Goal: Task Accomplishment & Management: Manage account settings

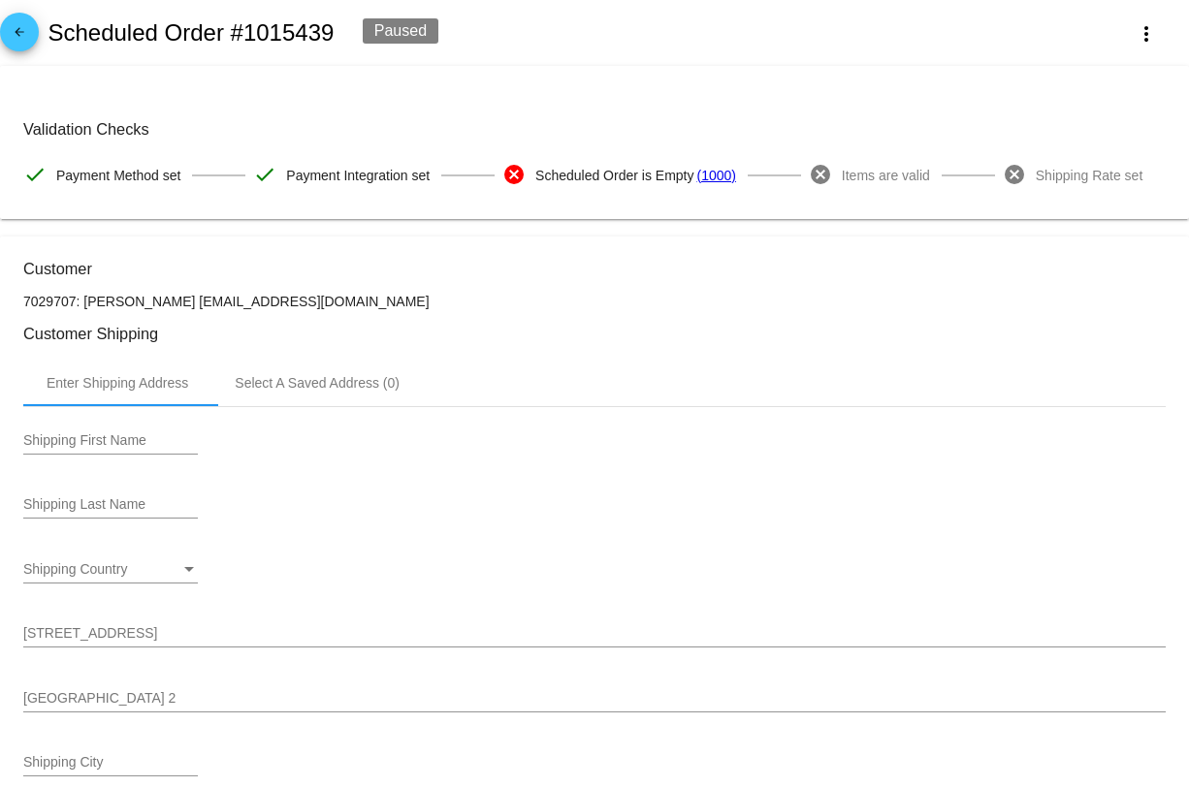
scroll to position [708, 0]
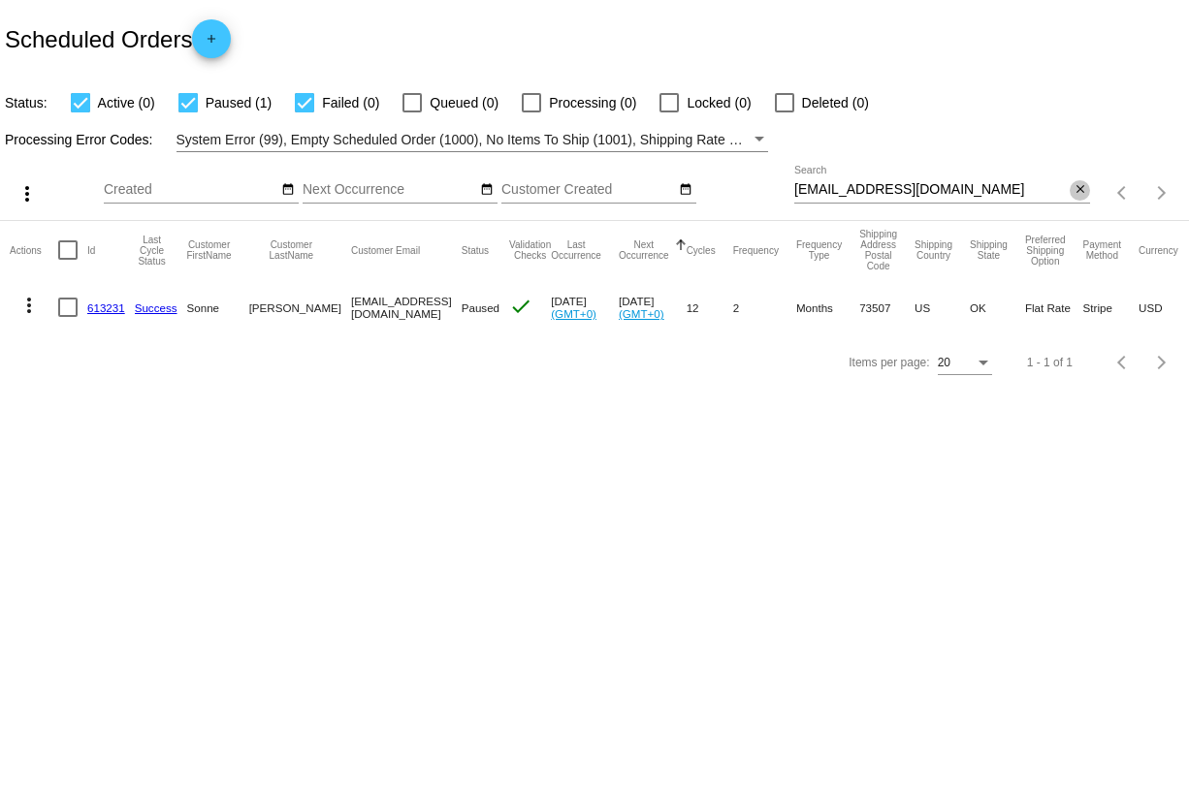
click at [1082, 192] on mat-icon "close" at bounding box center [1081, 190] width 14 height 16
click at [1082, 192] on mat-icon "search" at bounding box center [1078, 193] width 23 height 30
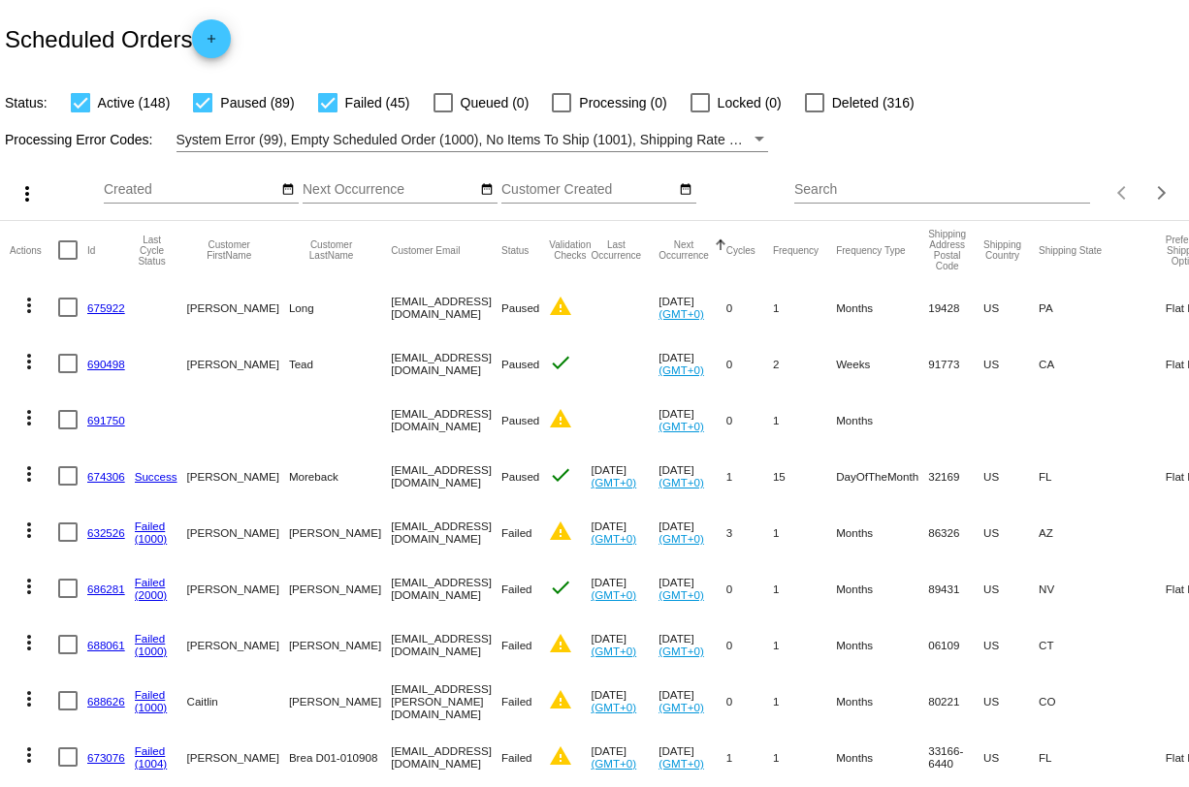
click at [830, 186] on input "Search" at bounding box center [942, 190] width 296 height 16
paste input "sheilig47@hotmail.com"
type input "sheilig47@hotmail.com"
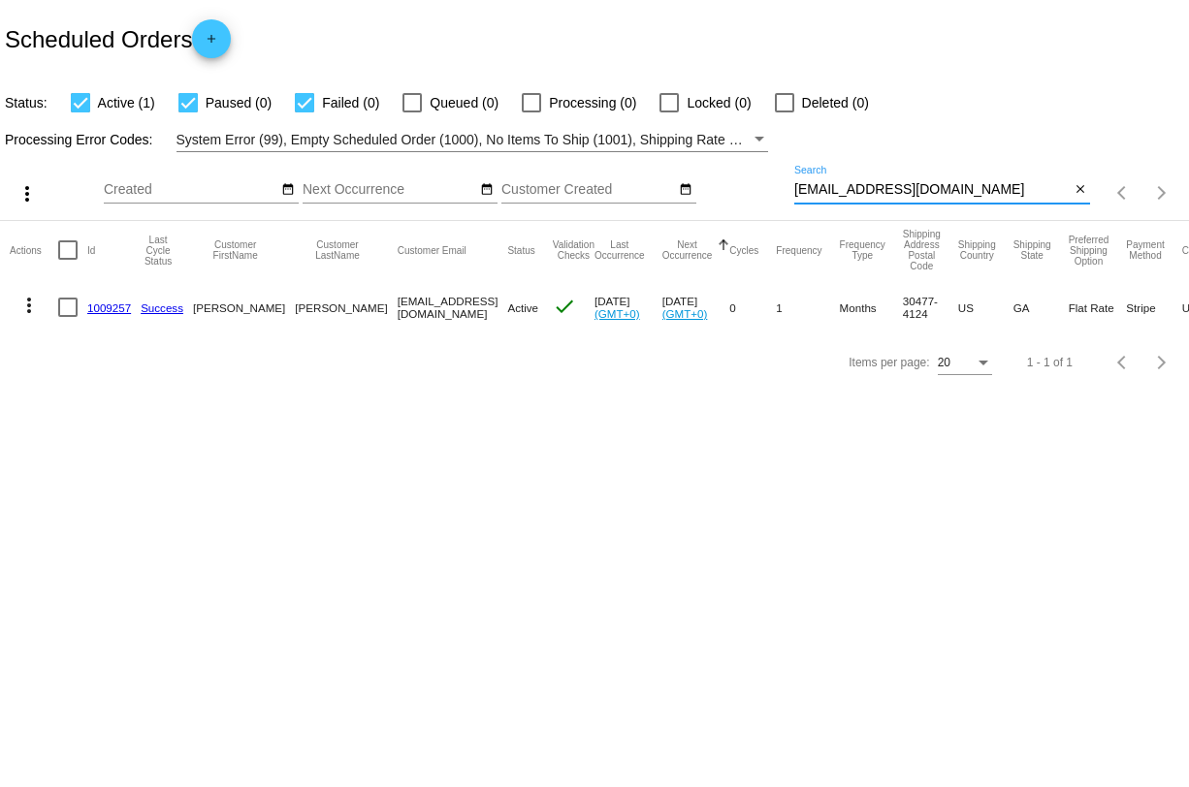
click at [114, 305] on link "1009257" at bounding box center [109, 308] width 44 height 13
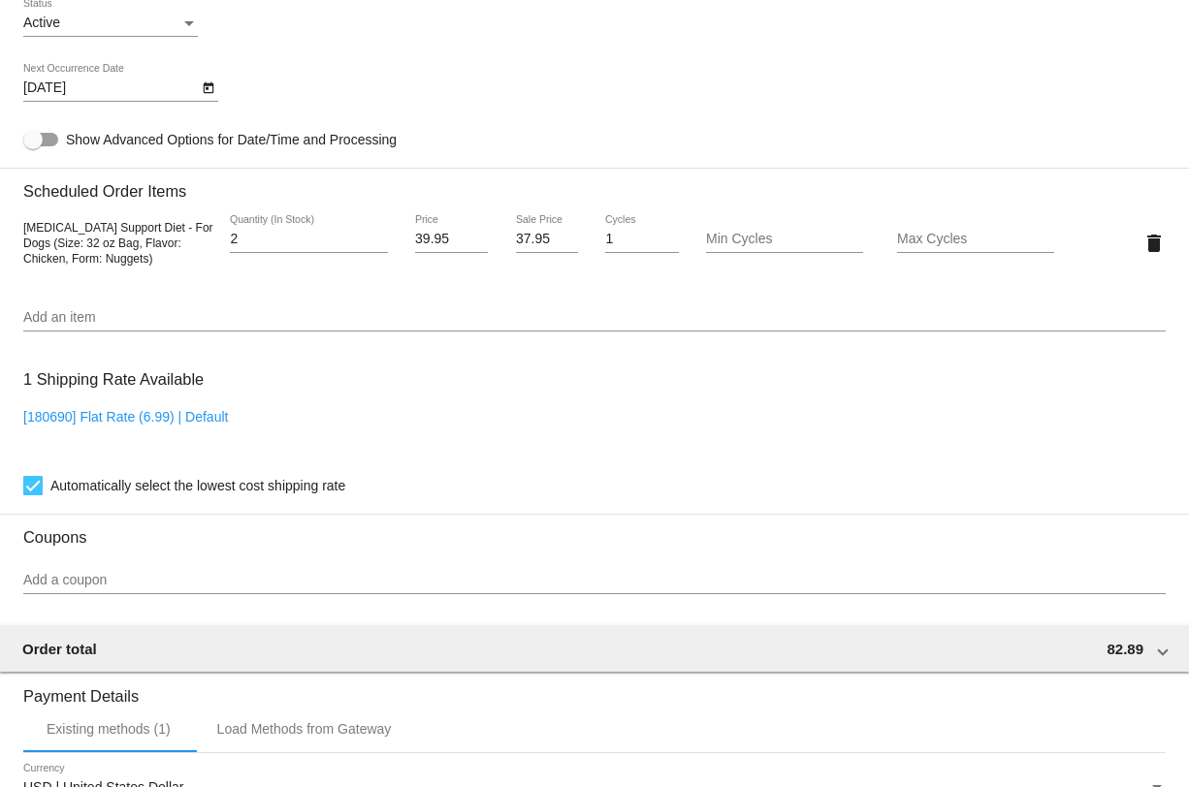
scroll to position [1187, 0]
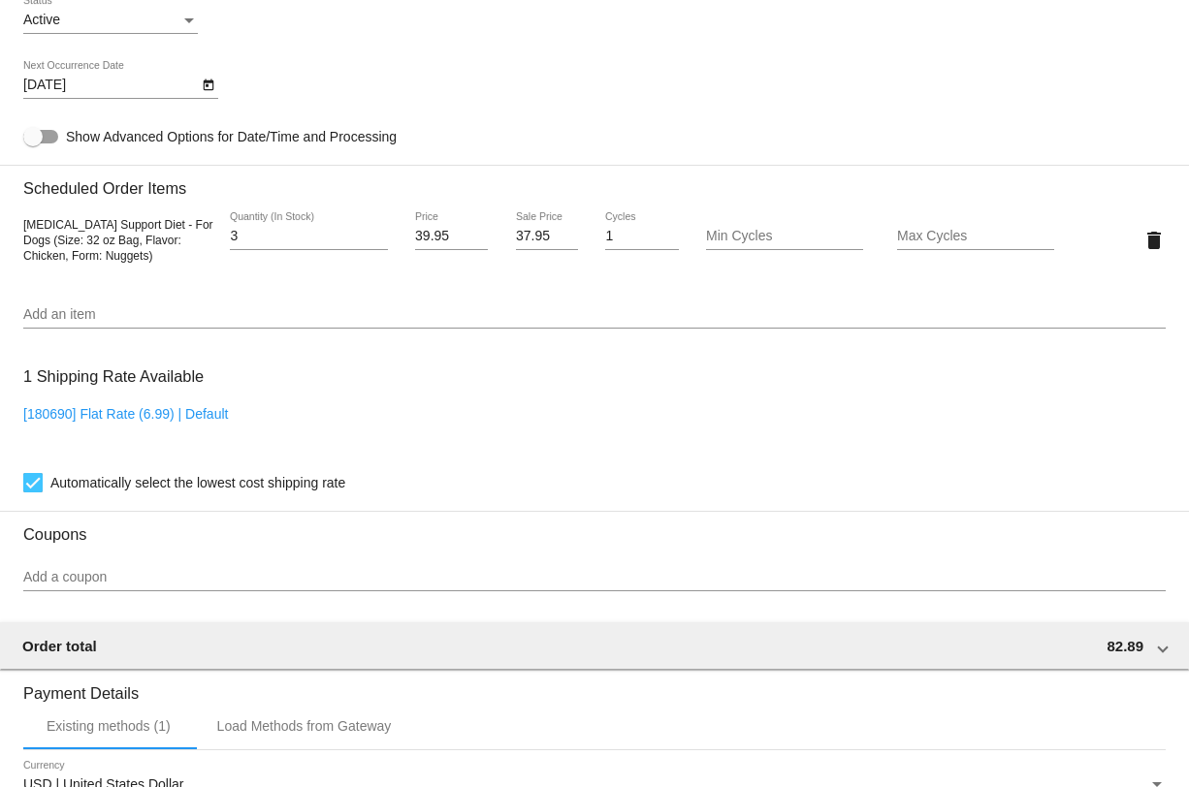
click at [381, 244] on input "3" at bounding box center [308, 237] width 157 height 16
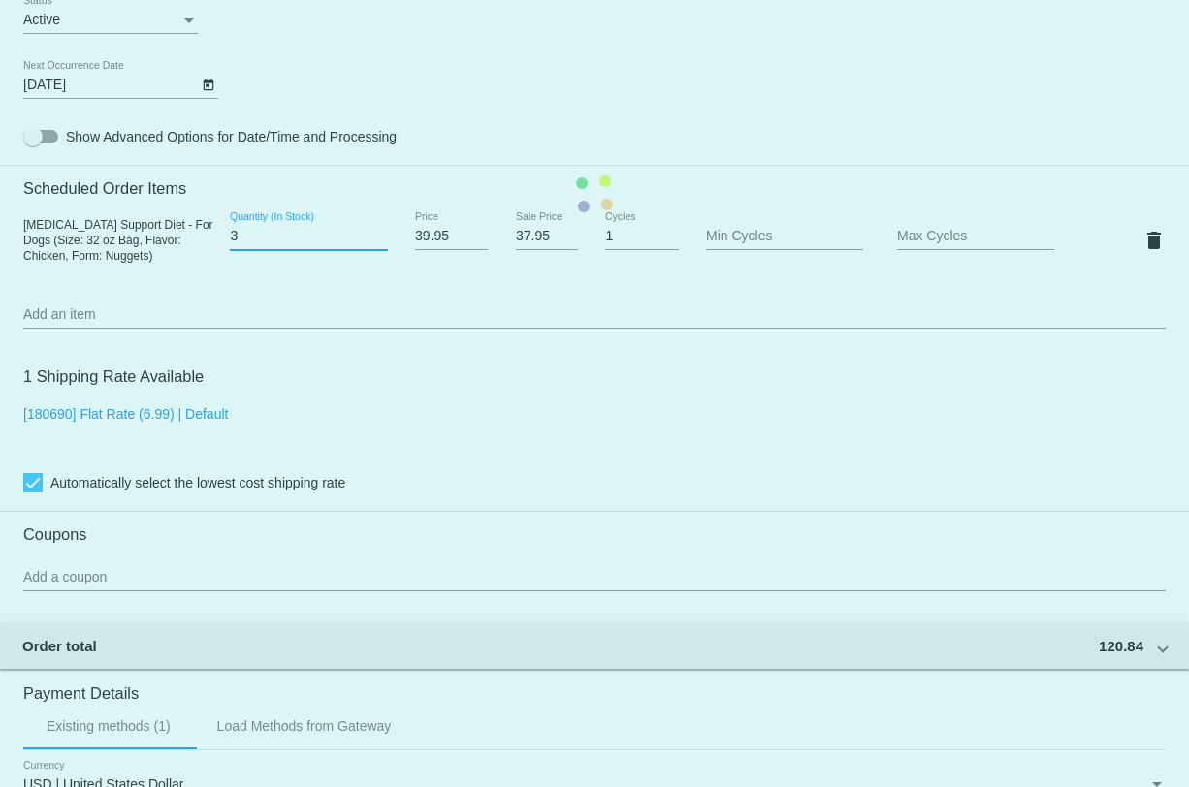
click at [381, 244] on mat-card "Customer 7000159: IDA HEILIG sheilig47@hotmail.com Customer Shipping Enter Ship…" at bounding box center [594, 194] width 1189 height 1940
type input "4"
click at [381, 244] on input "4" at bounding box center [308, 237] width 157 height 16
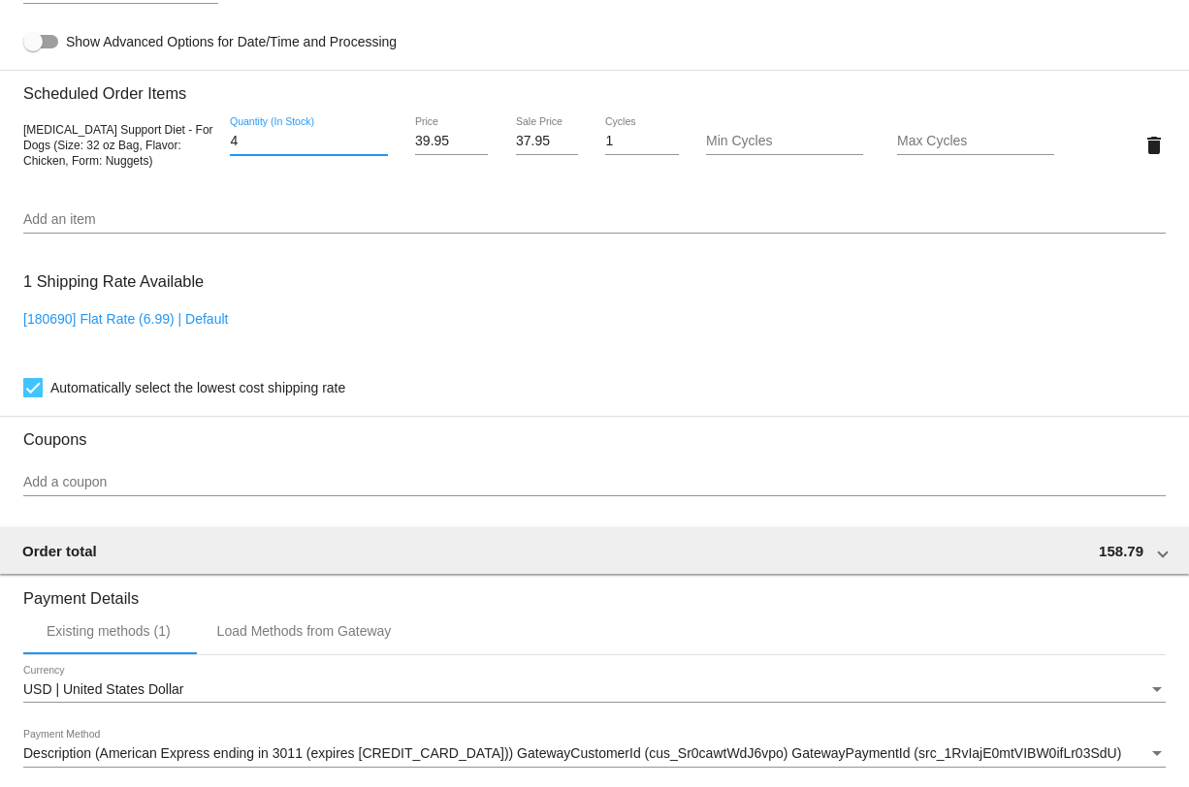
scroll to position [1580, 0]
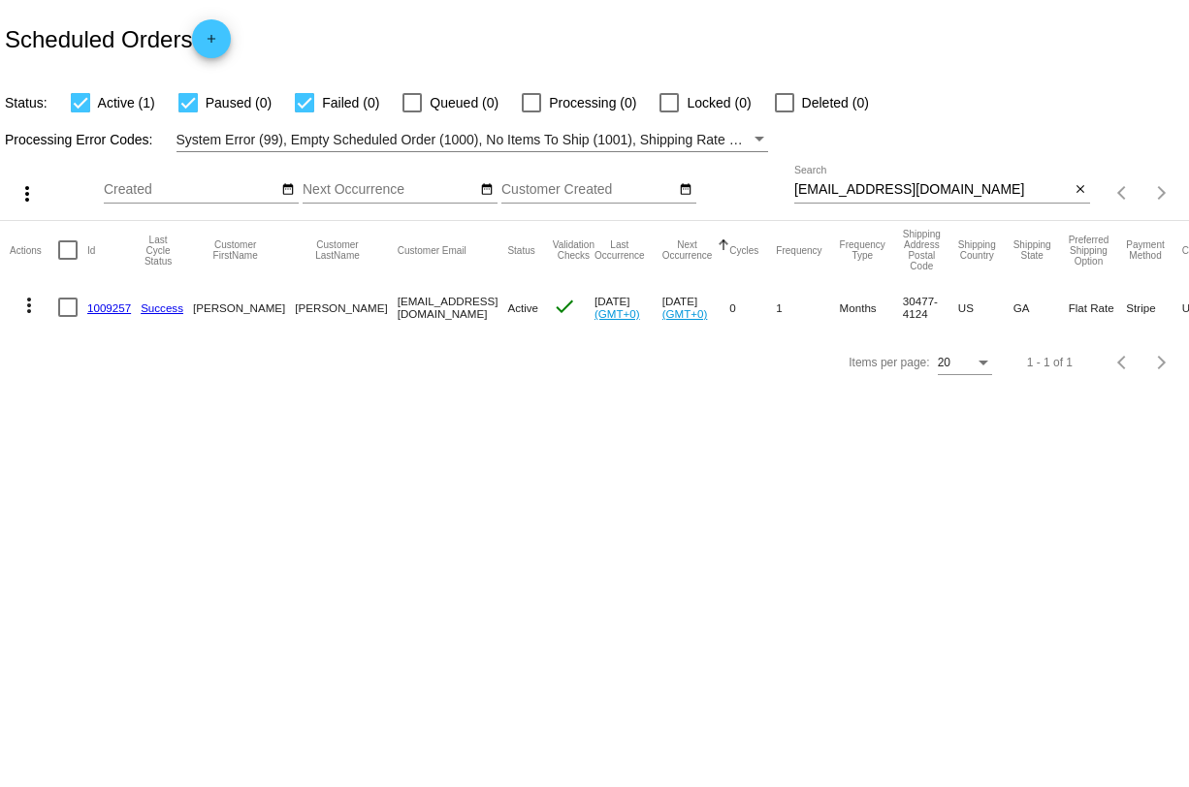
click at [115, 308] on link "1009257" at bounding box center [109, 308] width 44 height 13
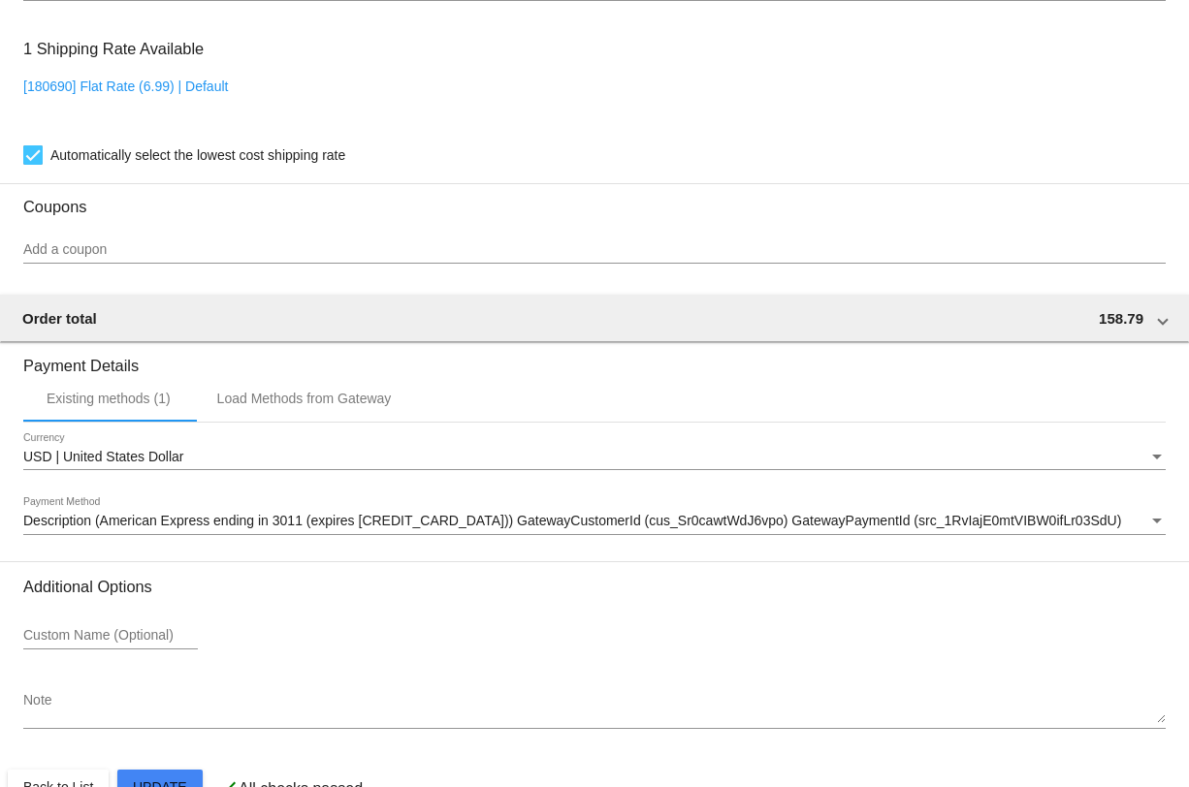
scroll to position [1580, 0]
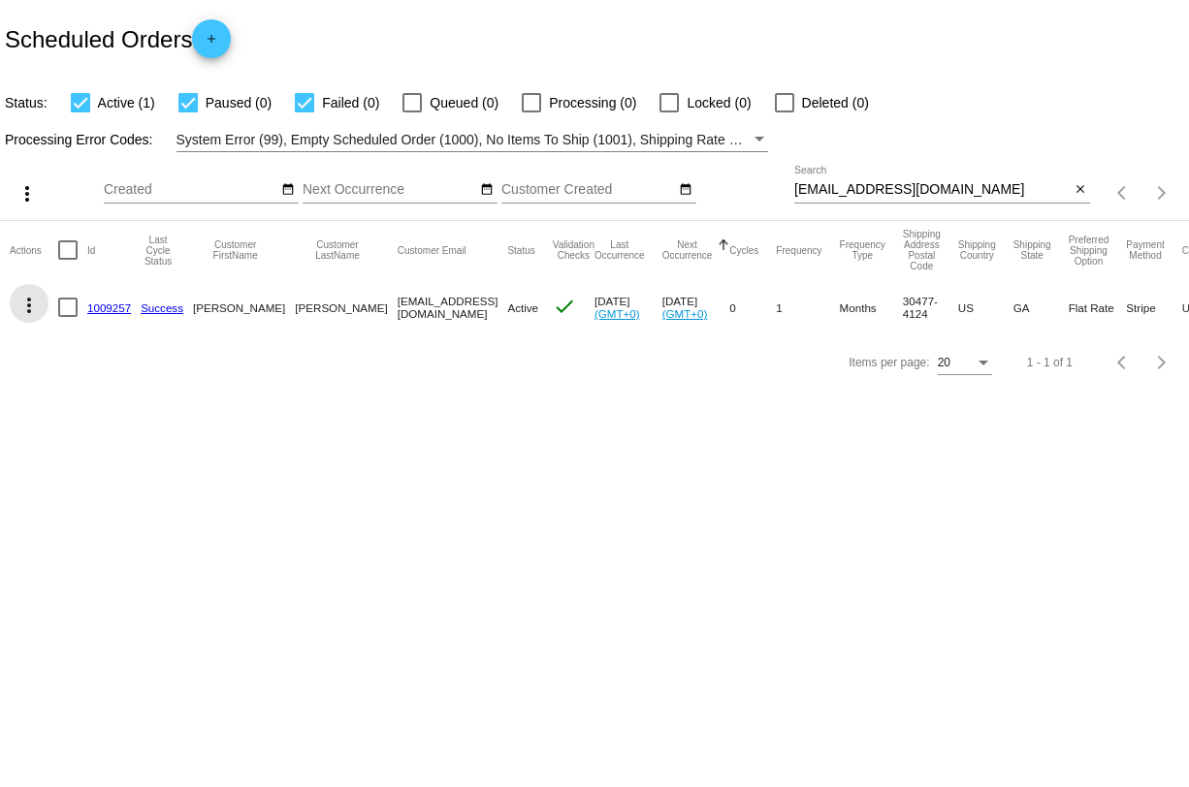
click at [33, 308] on mat-icon "more_vert" at bounding box center [28, 305] width 23 height 23
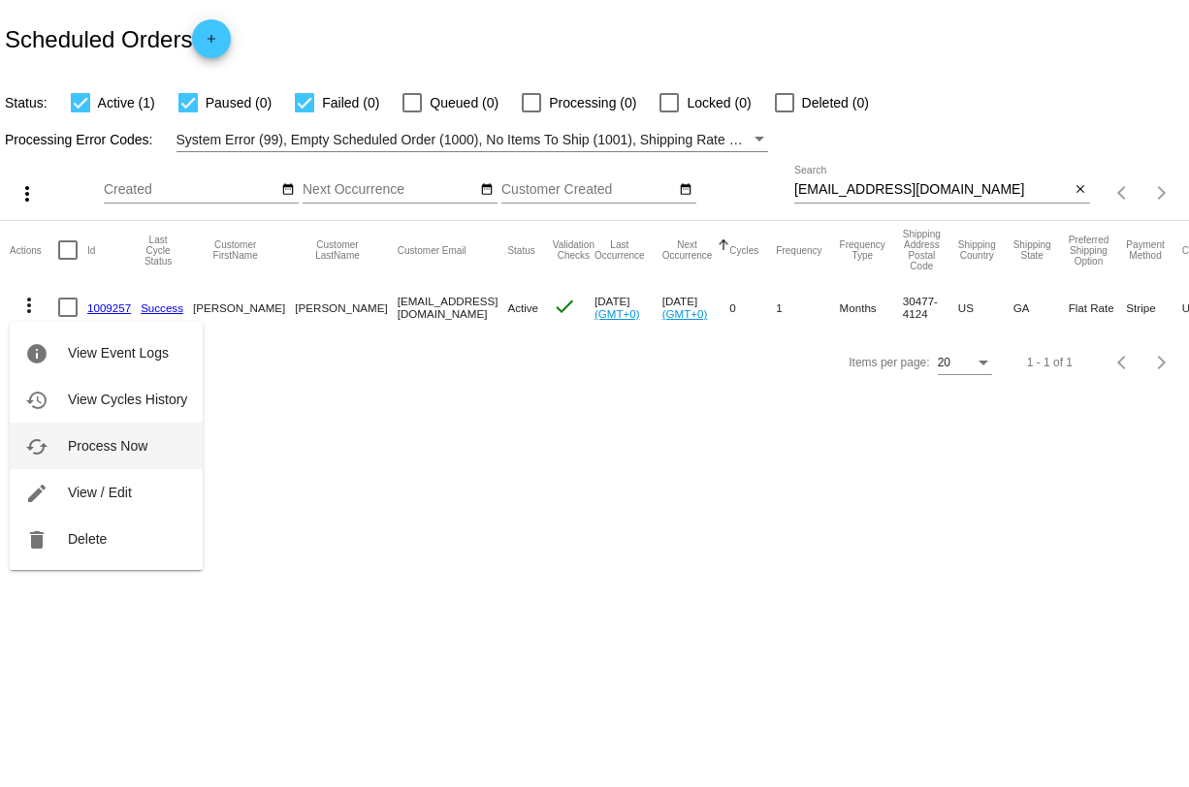
click at [144, 442] on span "Process Now" at bounding box center [108, 446] width 80 height 16
